Goal: Task Accomplishment & Management: Manage account settings

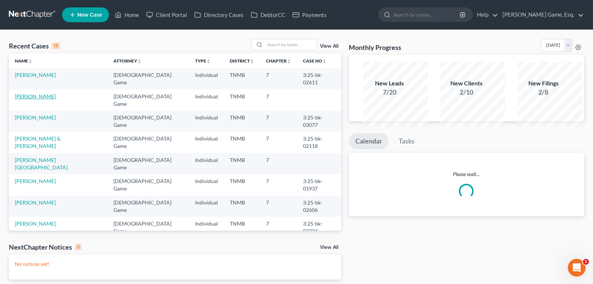
click at [35, 99] on link "[PERSON_NAME]" at bounding box center [35, 96] width 41 height 6
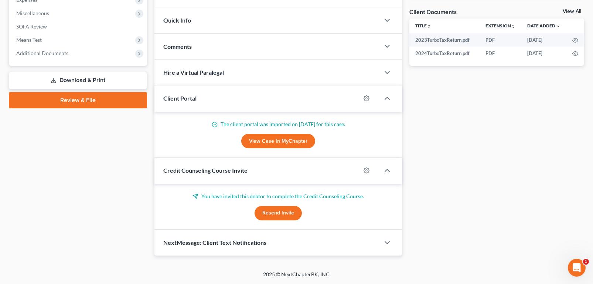
scroll to position [296, 0]
click at [60, 60] on span "Additional Documents" at bounding box center [78, 53] width 137 height 13
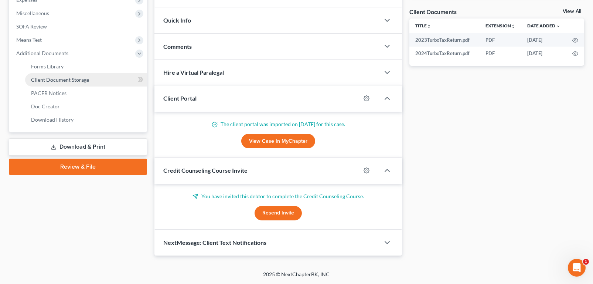
click at [62, 83] on span "Client Document Storage" at bounding box center [60, 79] width 58 height 6
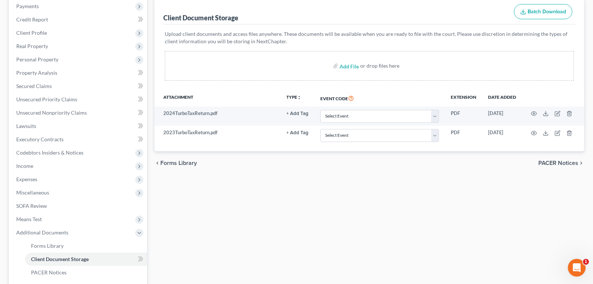
scroll to position [74, 0]
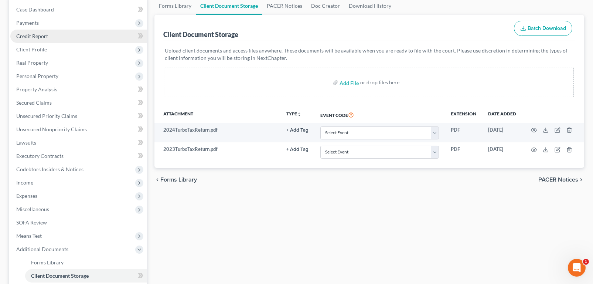
click at [46, 39] on span "Credit Report" at bounding box center [32, 36] width 32 height 6
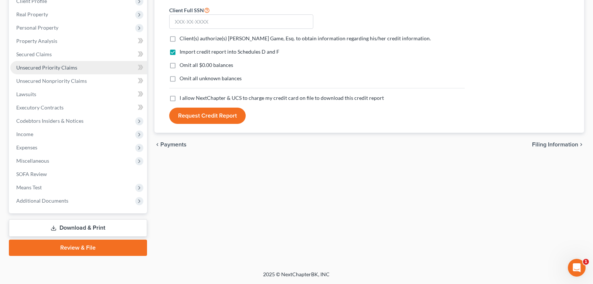
scroll to position [222, 0]
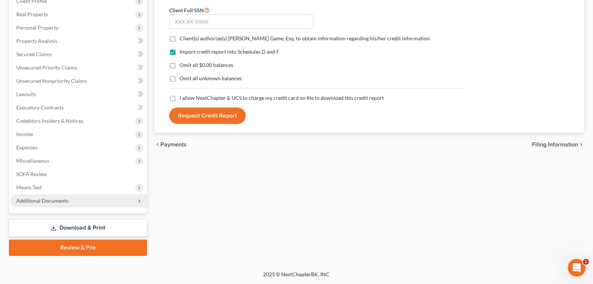
click at [52, 197] on span "Additional Documents" at bounding box center [42, 200] width 52 height 6
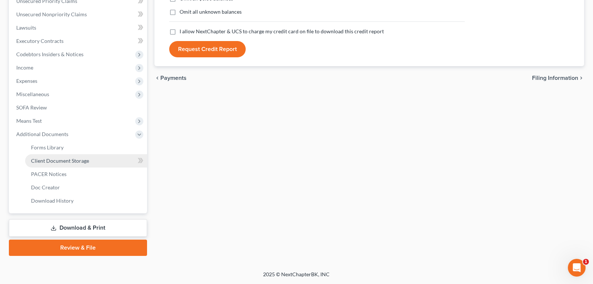
click at [74, 164] on span "Client Document Storage" at bounding box center [60, 160] width 58 height 6
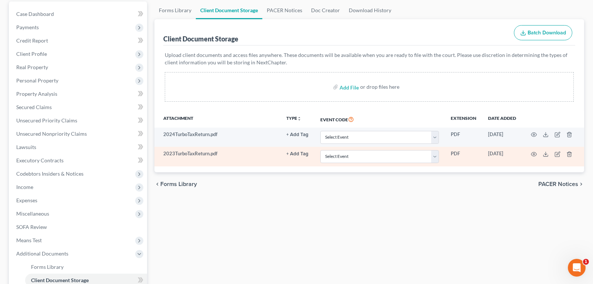
scroll to position [74, 0]
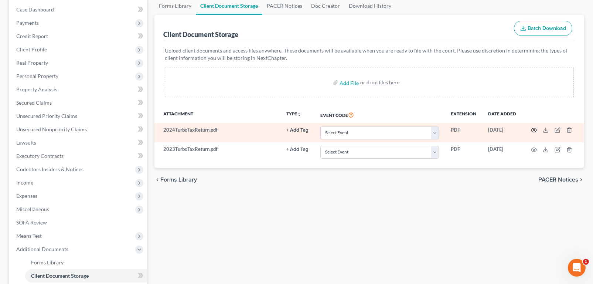
click at [531, 133] on icon "button" at bounding box center [534, 130] width 6 height 6
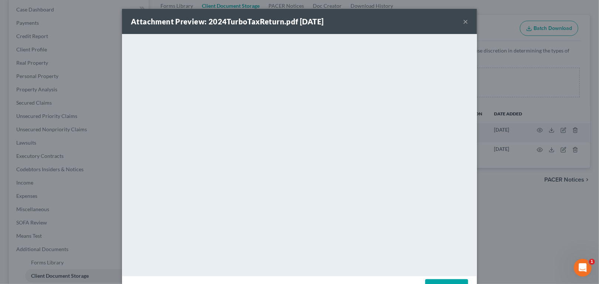
click at [468, 26] on button "×" at bounding box center [465, 21] width 5 height 9
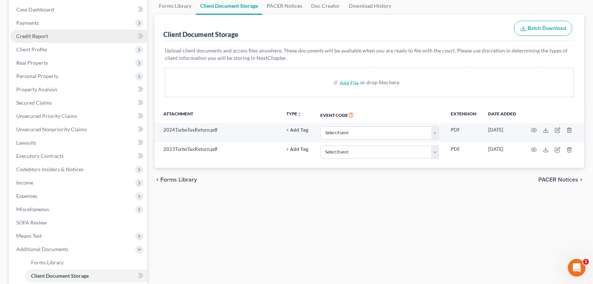
click at [33, 39] on span "Credit Report" at bounding box center [32, 36] width 32 height 6
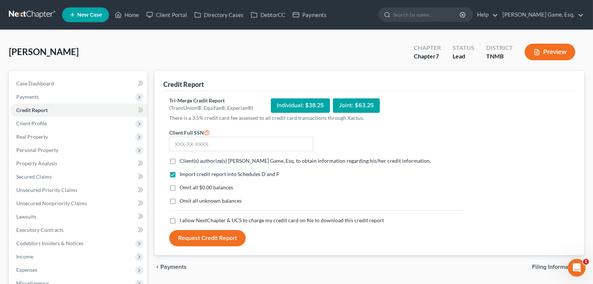
click at [180, 164] on label "Client(s) authorize(s) [PERSON_NAME] Game, Esq. to obtain information regarding…" at bounding box center [305, 160] width 251 height 7
click at [183, 162] on input "Client(s) authorize(s) [PERSON_NAME] Game, Esq. to obtain information regarding…" at bounding box center [185, 159] width 5 height 5
checkbox input "true"
click at [180, 191] on label "Omit all $0.00 balances" at bounding box center [207, 187] width 54 height 7
click at [183, 188] on input "Omit all $0.00 balances" at bounding box center [185, 186] width 5 height 5
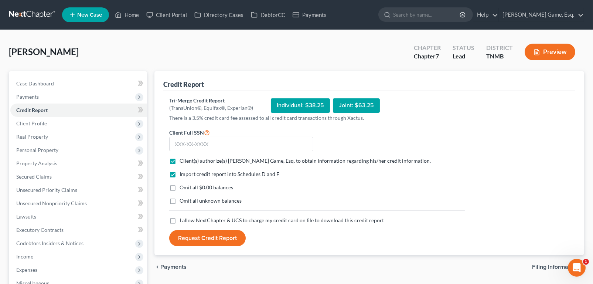
checkbox input "true"
click at [185, 152] on input "text" at bounding box center [241, 144] width 144 height 15
type input "415-79-1452"
click at [398, 176] on form "Client Full SSN * 415-79-1452 Client(s) authorize(s) [PERSON_NAME] Game, Esq. t…" at bounding box center [317, 187] width 303 height 119
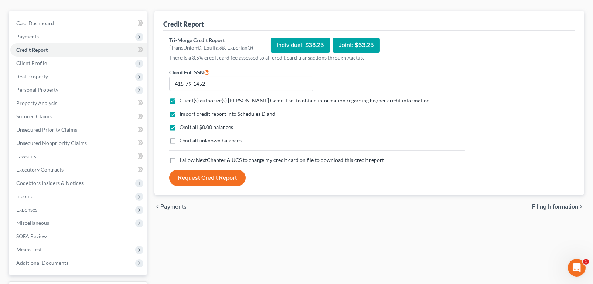
scroll to position [111, 0]
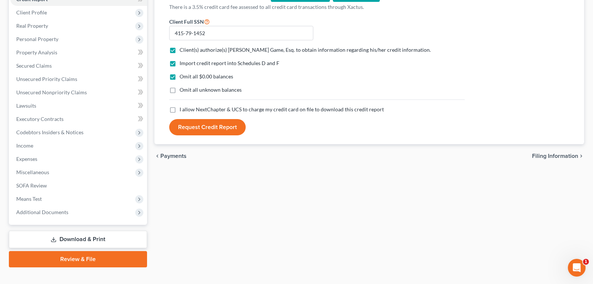
click at [180, 113] on label "I allow NextChapter & UCS to charge my credit card on file to download this cre…" at bounding box center [282, 109] width 204 height 7
click at [183, 110] on input "I allow NextChapter & UCS to charge my credit card on file to download this cre…" at bounding box center [185, 108] width 5 height 5
checkbox input "true"
click at [226, 135] on button "Request Credit Report" at bounding box center [207, 127] width 76 height 16
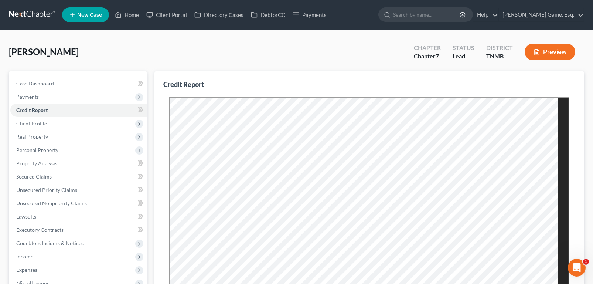
scroll to position [0, 0]
click at [76, 206] on span "Unsecured Nonpriority Claims" at bounding box center [51, 203] width 71 height 6
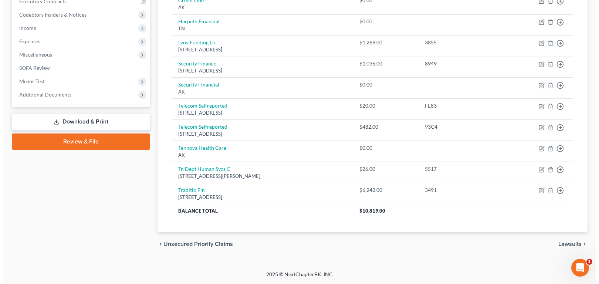
scroll to position [351, 0]
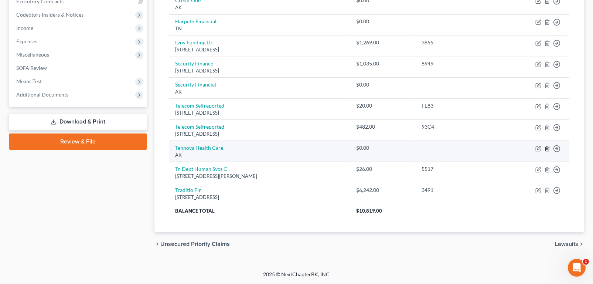
click at [544, 146] on icon "button" at bounding box center [547, 149] width 6 height 6
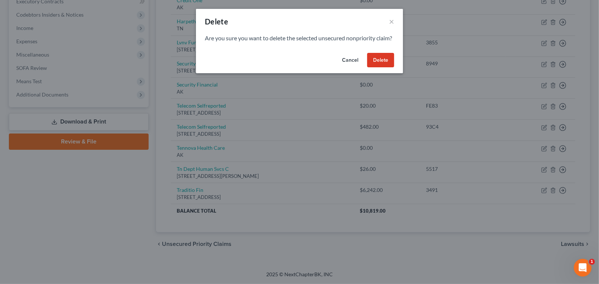
click at [394, 68] on button "Delete" at bounding box center [380, 60] width 27 height 15
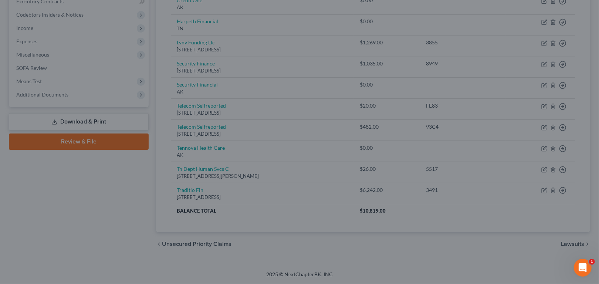
scroll to position [325, 0]
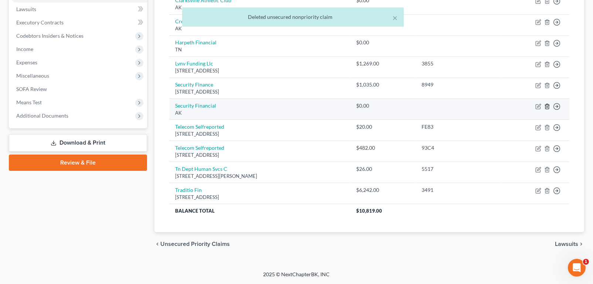
click at [544, 103] on icon "button" at bounding box center [547, 106] width 6 height 6
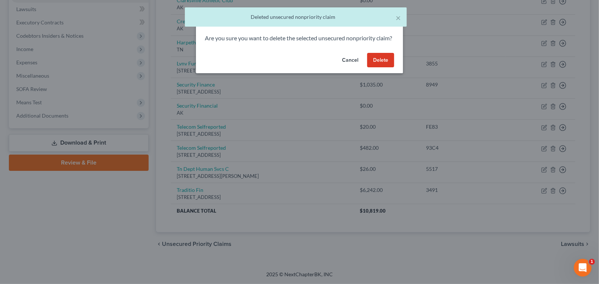
click at [394, 68] on button "Delete" at bounding box center [380, 60] width 27 height 15
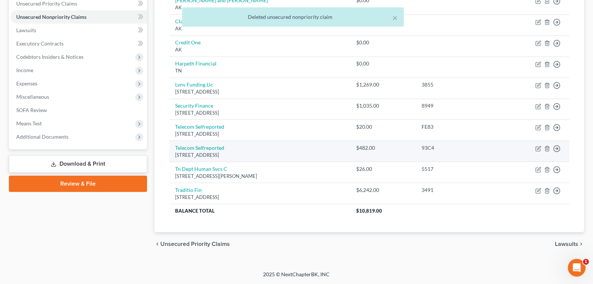
scroll to position [225, 0]
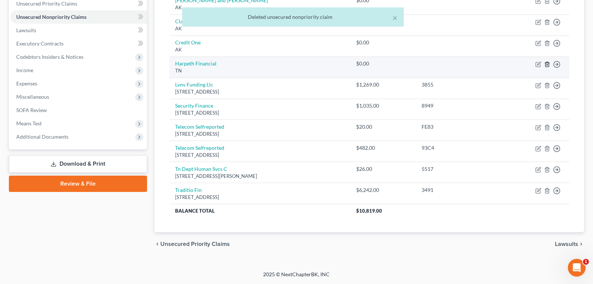
click at [548, 65] on line "button" at bounding box center [548, 64] width 0 height 1
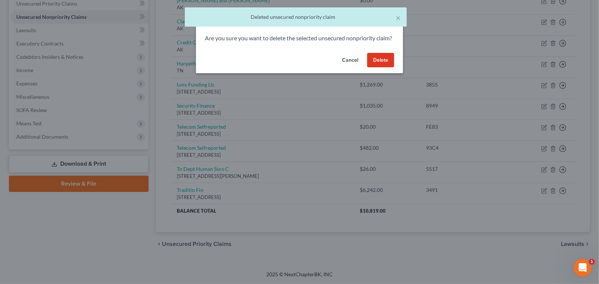
click at [394, 68] on button "Delete" at bounding box center [380, 60] width 27 height 15
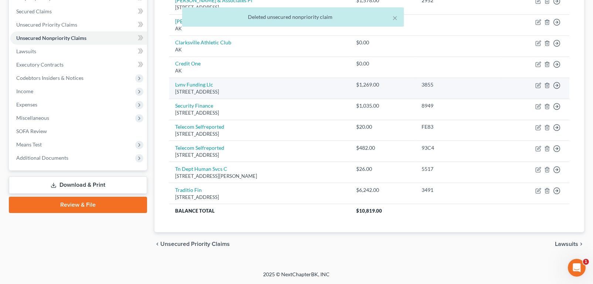
scroll to position [151, 0]
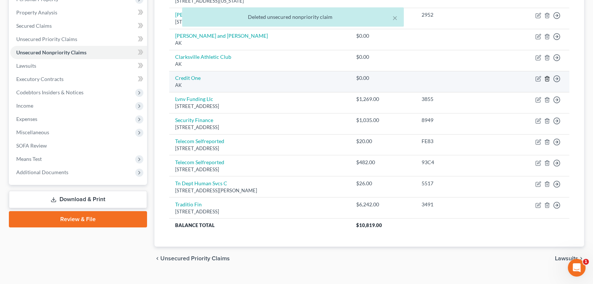
click at [547, 80] on line "button" at bounding box center [547, 78] width 0 height 1
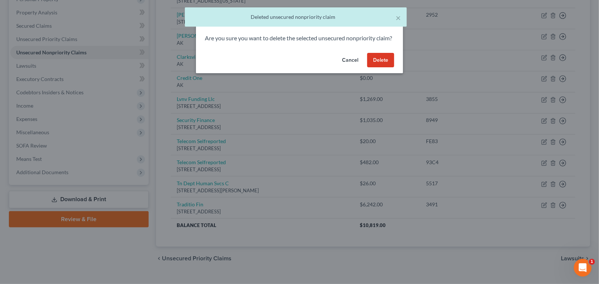
click at [394, 68] on button "Delete" at bounding box center [380, 60] width 27 height 15
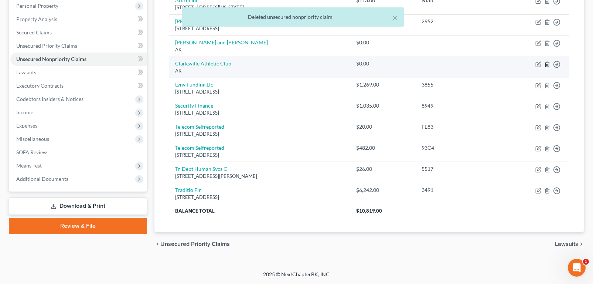
click at [548, 65] on line "button" at bounding box center [548, 64] width 0 height 1
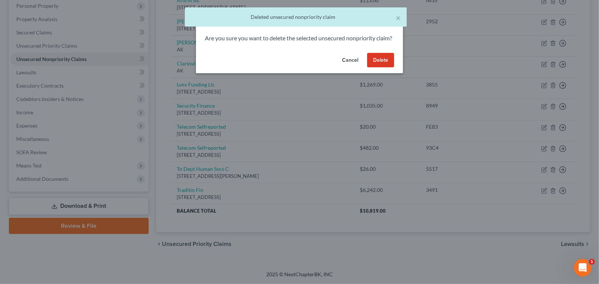
click at [394, 68] on button "Delete" at bounding box center [380, 60] width 27 height 15
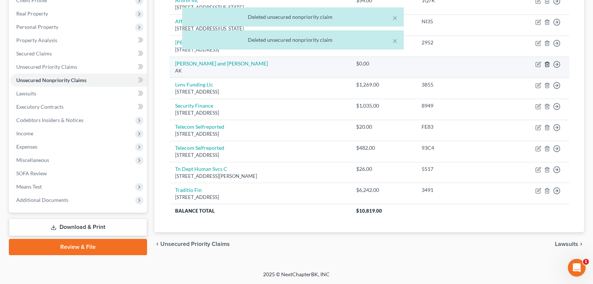
click at [548, 65] on line "button" at bounding box center [548, 64] width 0 height 1
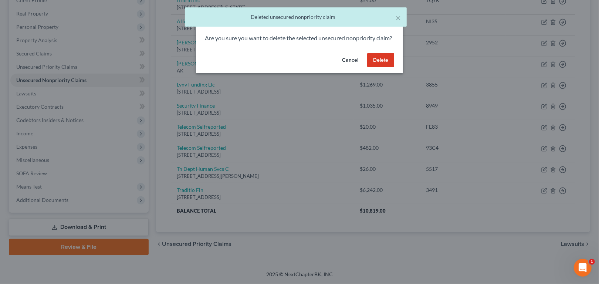
click at [394, 68] on button "Delete" at bounding box center [380, 60] width 27 height 15
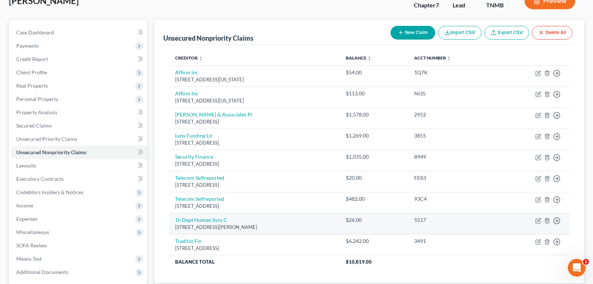
scroll to position [0, 0]
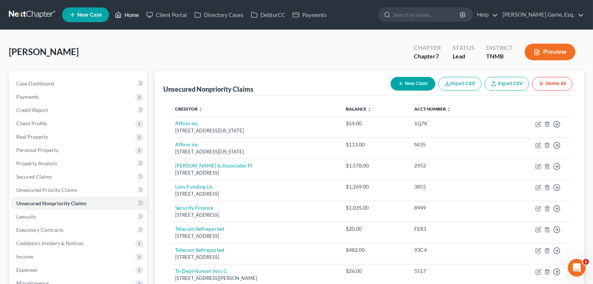
click at [143, 17] on link "Home" at bounding box center [126, 14] width 31 height 13
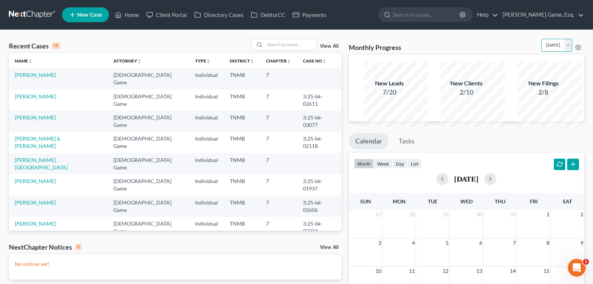
click at [563, 52] on select "[DATE] [DATE] [DATE] [DATE] [DATE] [DATE] [DATE] [DATE] [DATE] [DATE] [DATE] [D…" at bounding box center [556, 45] width 31 height 13
click at [541, 48] on select "[DATE] [DATE] [DATE] [DATE] [DATE] [DATE] [DATE] [DATE] [DATE] [DATE] [DATE] [D…" at bounding box center [556, 45] width 31 height 13
click at [563, 52] on select "[DATE] [DATE] [DATE] [DATE] [DATE] [DATE] [DATE] [DATE] [DATE] [DATE] [DATE] [D…" at bounding box center [556, 45] width 31 height 13
select select "0"
click at [541, 48] on select "[DATE] [DATE] [DATE] [DATE] [DATE] [DATE] [DATE] [DATE] [DATE] [DATE] [DATE] [D…" at bounding box center [556, 45] width 31 height 13
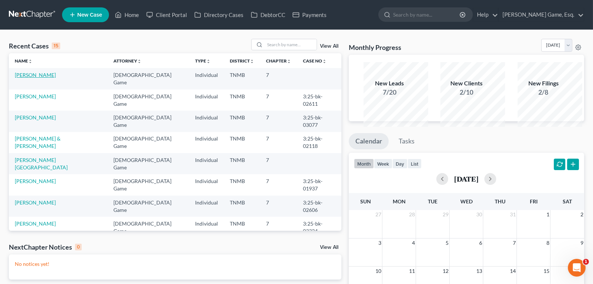
click at [56, 78] on link "[PERSON_NAME]" at bounding box center [35, 75] width 41 height 6
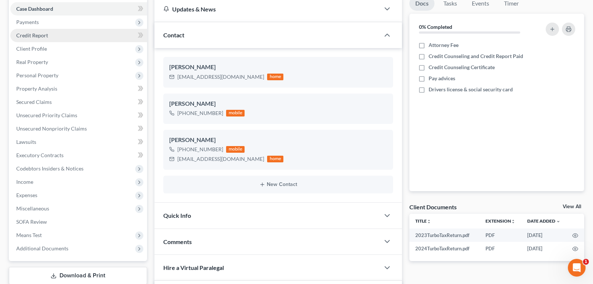
scroll to position [74, 0]
click at [48, 39] on span "Credit Report" at bounding box center [32, 36] width 32 height 6
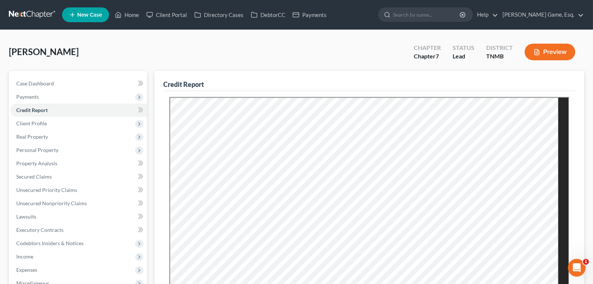
click at [85, 93] on div "Case Dashboard Payments Invoices Payments Payments Credit Report Client Profile…" at bounding box center [78, 203] width 138 height 265
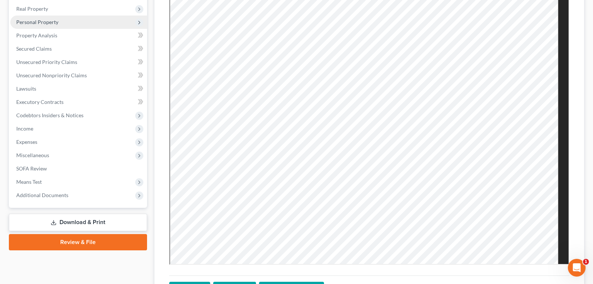
scroll to position [148, 0]
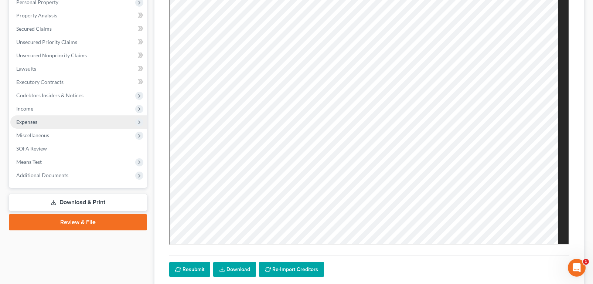
click at [37, 125] on span "Expenses" at bounding box center [26, 122] width 21 height 6
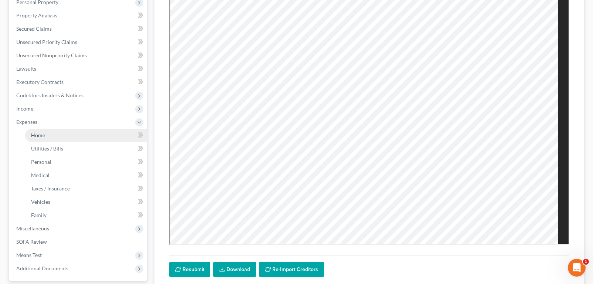
click at [42, 138] on span "Home" at bounding box center [38, 135] width 14 height 6
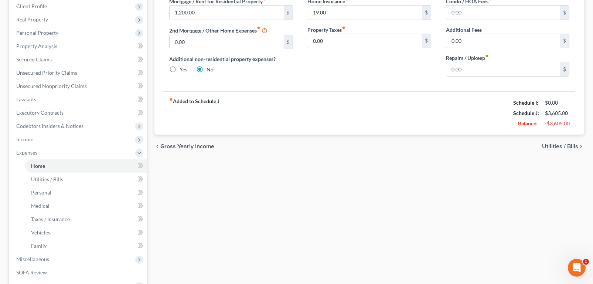
scroll to position [185, 0]
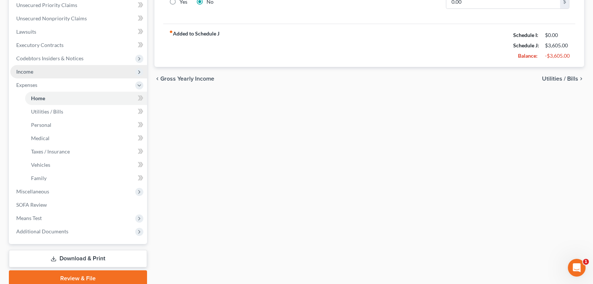
click at [25, 75] on span "Income" at bounding box center [24, 71] width 17 height 6
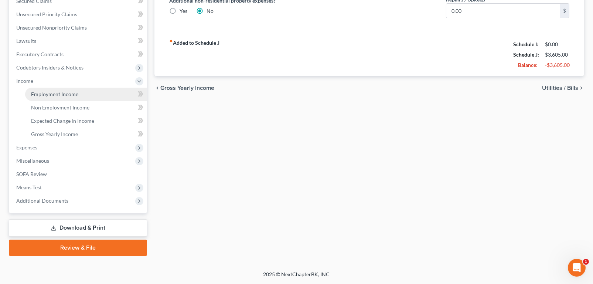
click at [61, 97] on span "Employment Income" at bounding box center [54, 94] width 47 height 6
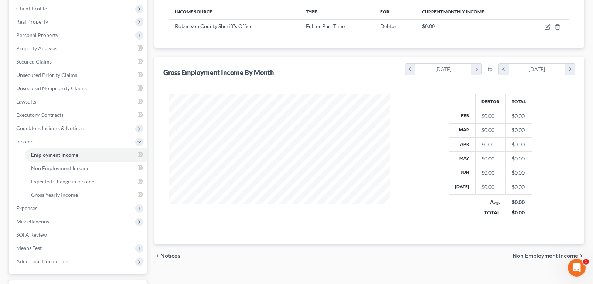
scroll to position [74, 0]
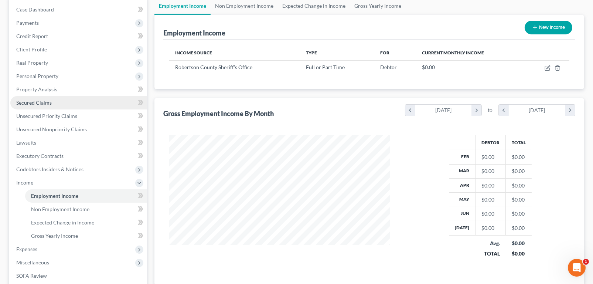
click at [46, 106] on span "Secured Claims" at bounding box center [33, 102] width 35 height 6
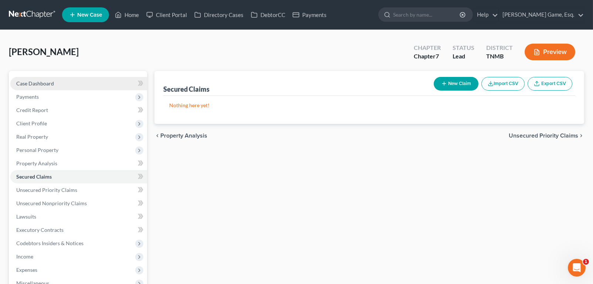
click at [45, 86] on span "Case Dashboard" at bounding box center [35, 83] width 38 height 6
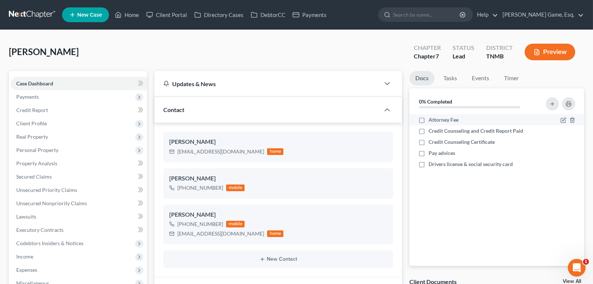
click at [429, 123] on label "Attorney Fee" at bounding box center [444, 119] width 30 height 7
click at [432, 121] on input "Attorney Fee" at bounding box center [434, 118] width 5 height 5
checkbox input "true"
click at [429, 135] on label "Credit Counseling and Credit Report Paid" at bounding box center [476, 130] width 95 height 7
click at [432, 132] on input "Credit Counseling and Credit Report Paid" at bounding box center [434, 129] width 5 height 5
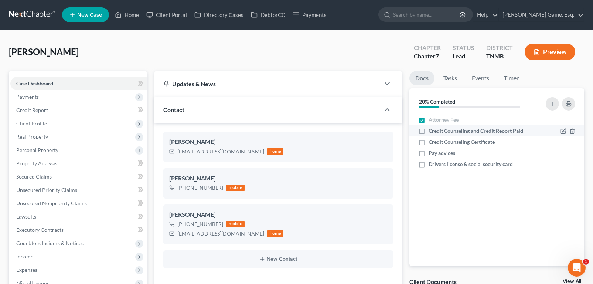
checkbox input "true"
click at [429, 146] on label "Credit Counseling Certificate" at bounding box center [462, 141] width 66 height 7
click at [432, 143] on input "Credit Counseling Certificate" at bounding box center [434, 140] width 5 height 5
checkbox input "true"
